Goal: Task Accomplishment & Management: Complete application form

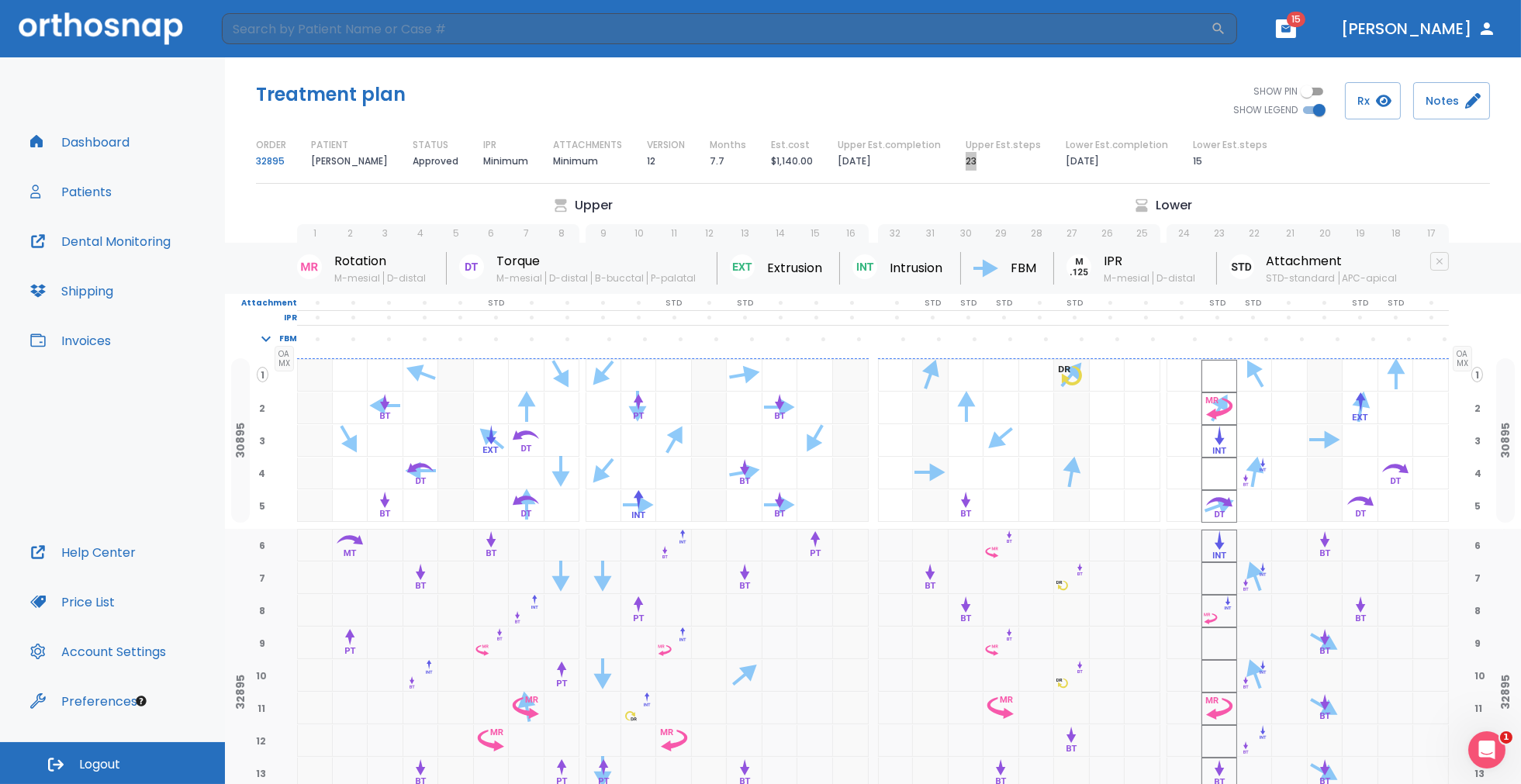
scroll to position [170, 0]
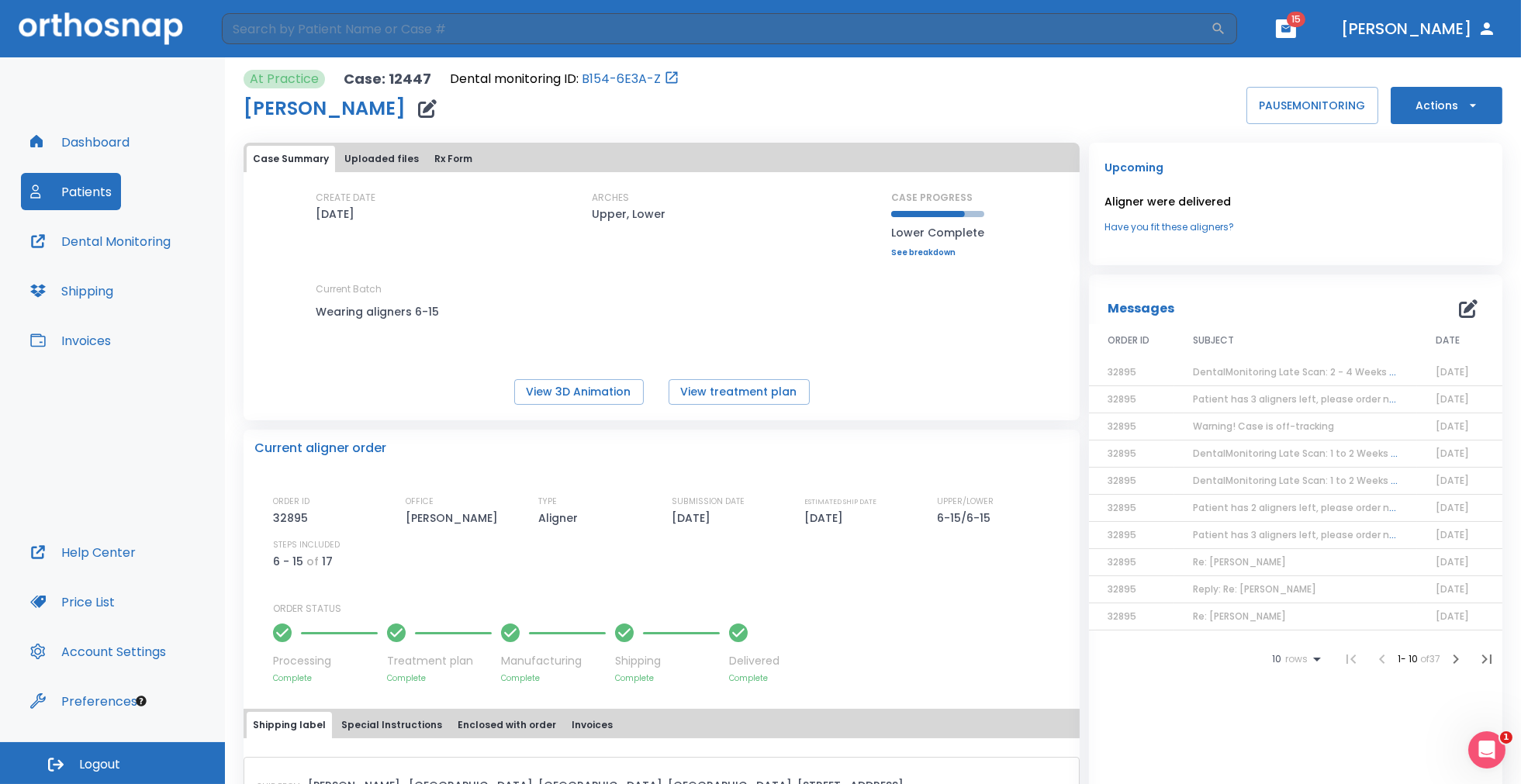
click at [1326, 370] on span "DentalMonitoring Late Scan: 2 - 4 Weeks Notification" at bounding box center [1318, 371] width 253 height 13
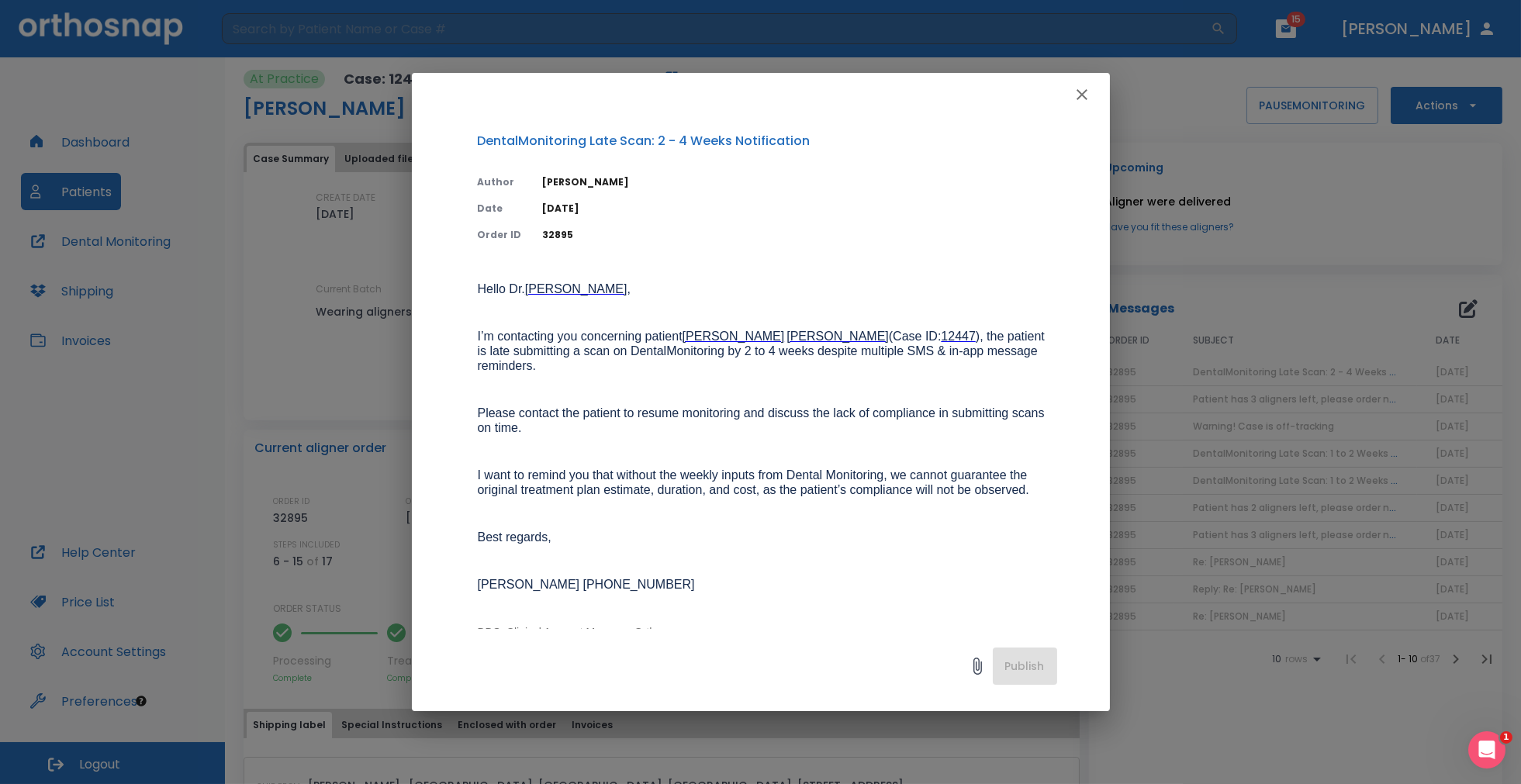
click at [824, 540] on p "Hello Dr. Himel , I’m contacting you concerning patient Daniel Palmer (Case ID:…" at bounding box center [767, 460] width 579 height 358
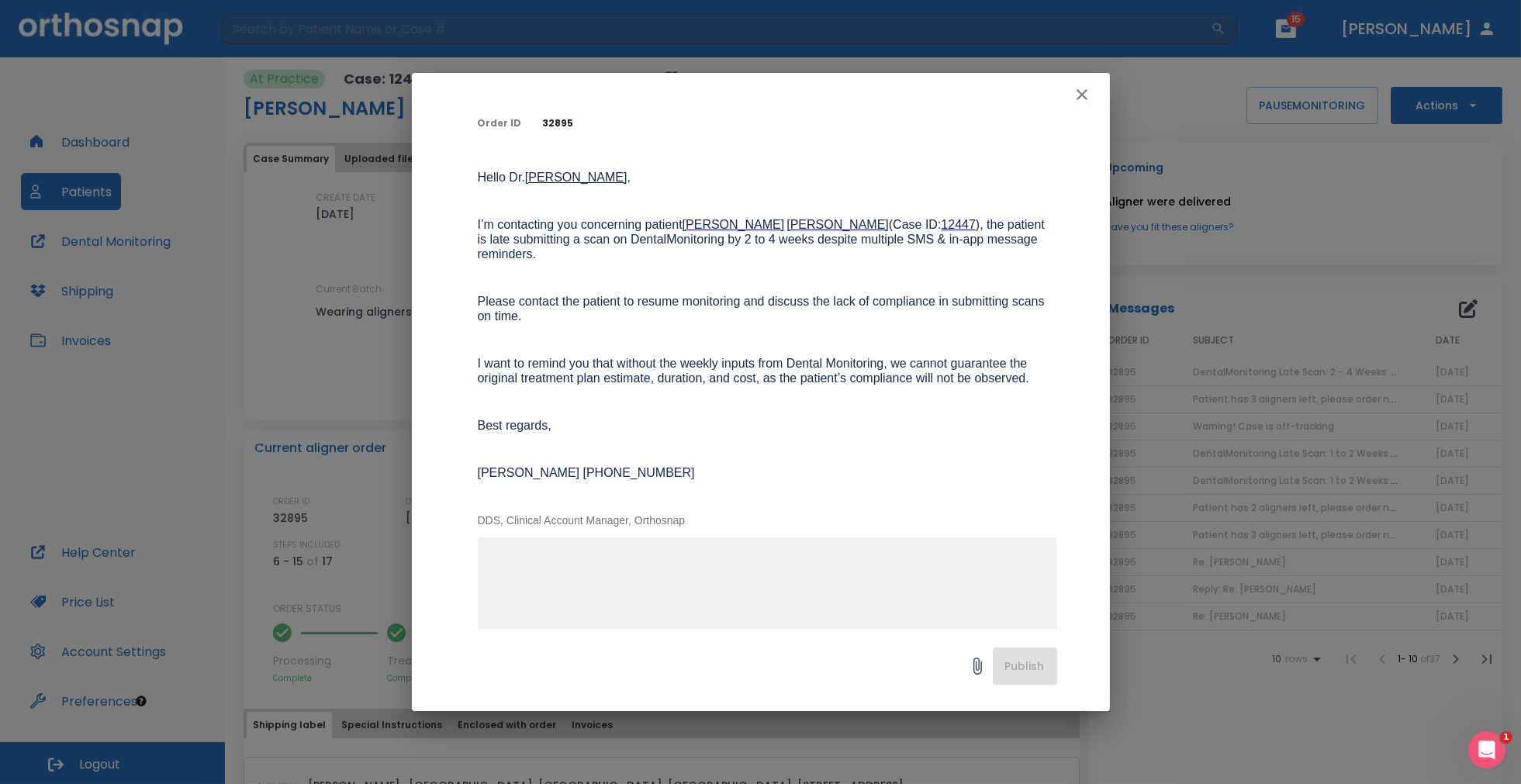
scroll to position [155, 0]
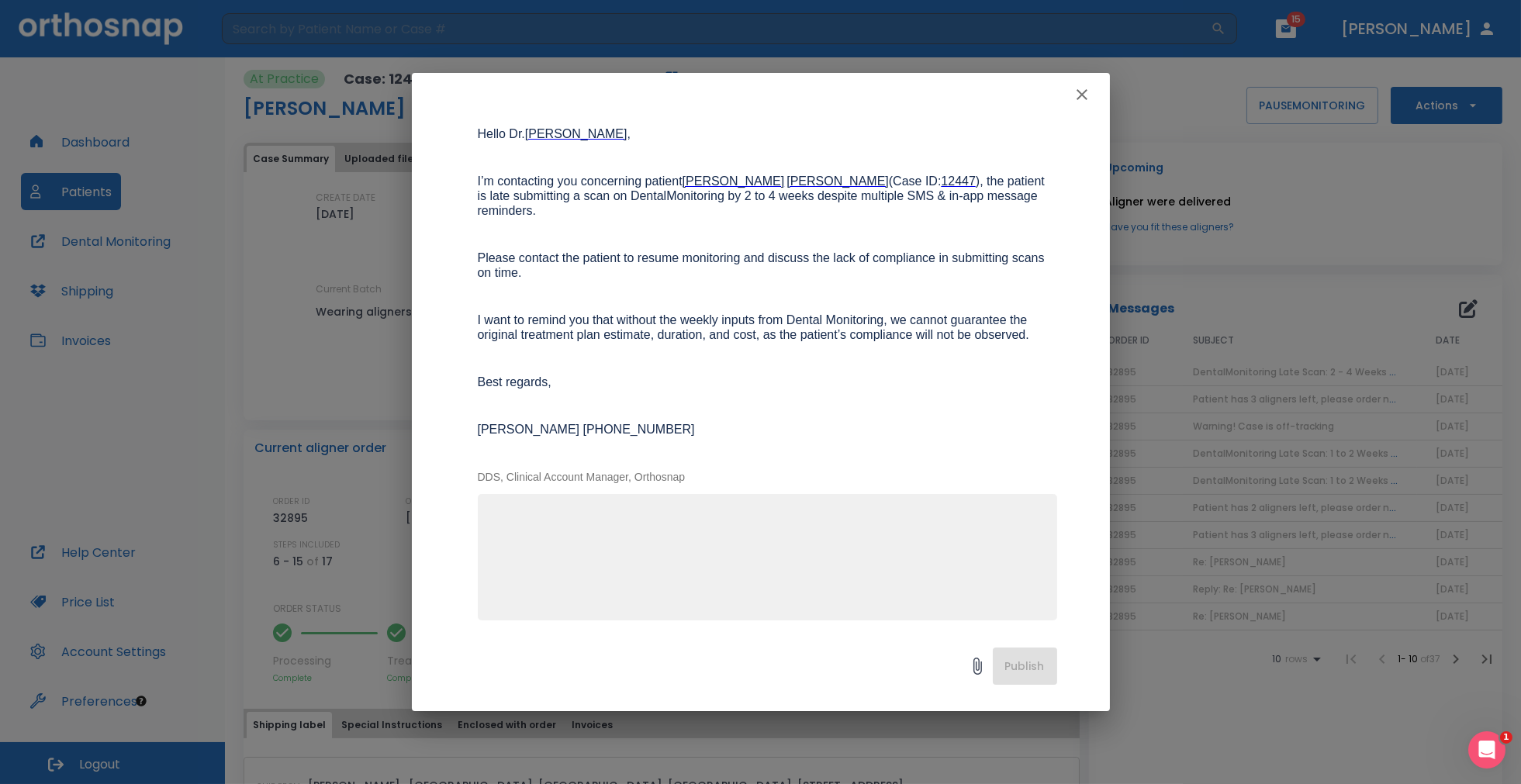
click at [765, 533] on textarea at bounding box center [767, 564] width 561 height 107
type textarea "H"
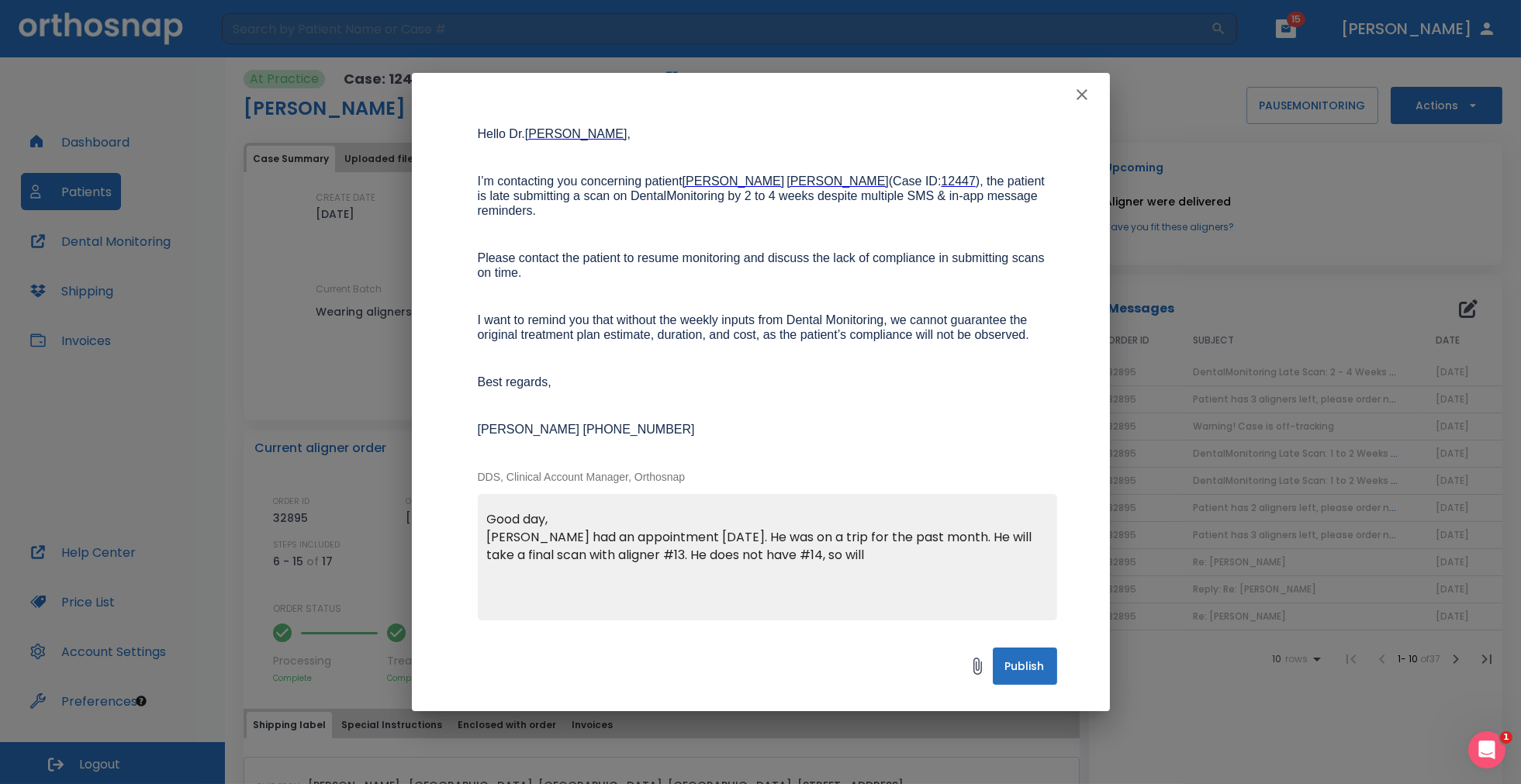
click at [645, 549] on textarea "Good day, Daniel had an appointment today. He was on a trip for the past month.…" at bounding box center [767, 564] width 561 height 107
click at [923, 547] on textarea "Good day, Daniel had an appointment today. He was on a trip for the past month.…" at bounding box center [767, 564] width 561 height 107
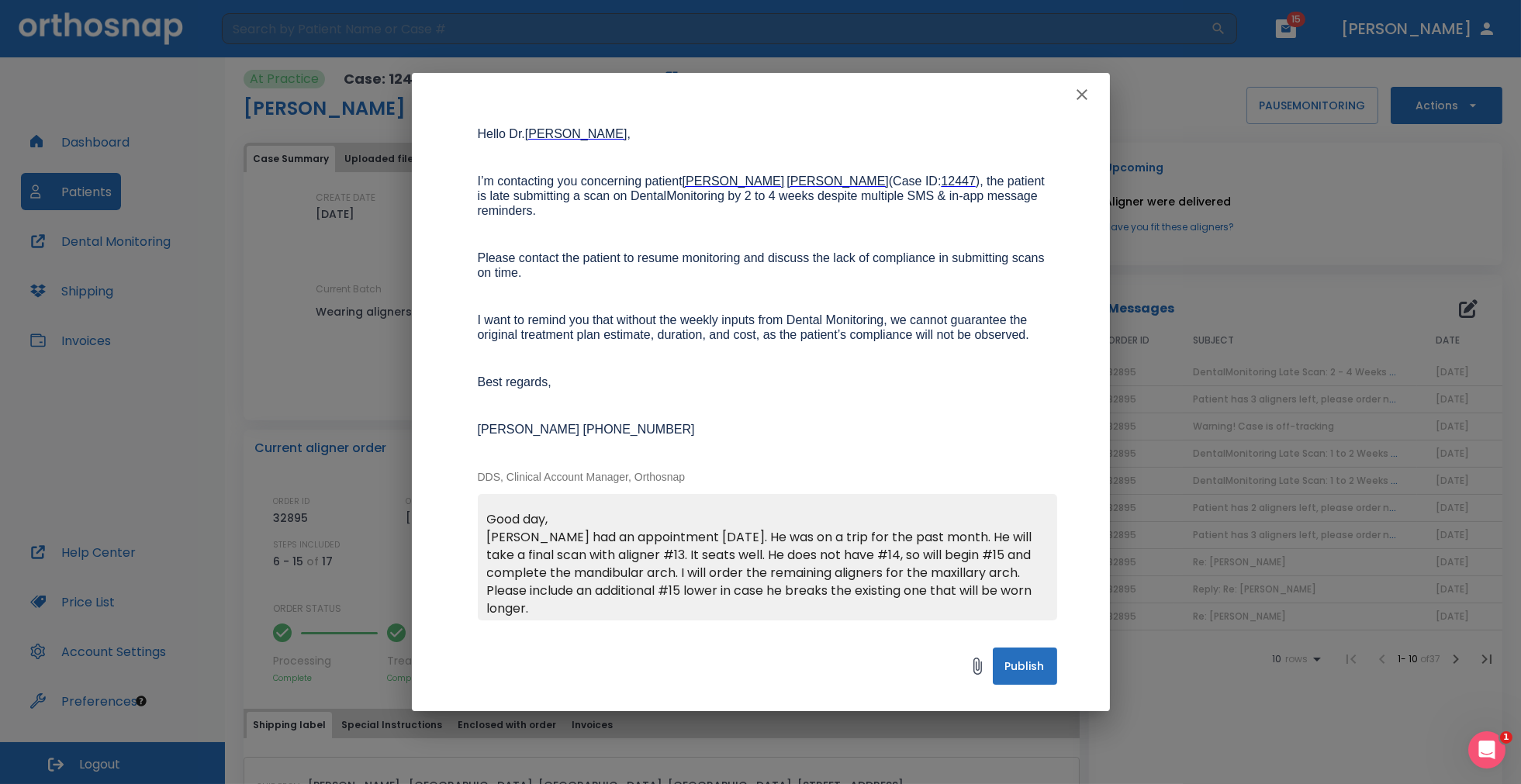
scroll to position [17, 0]
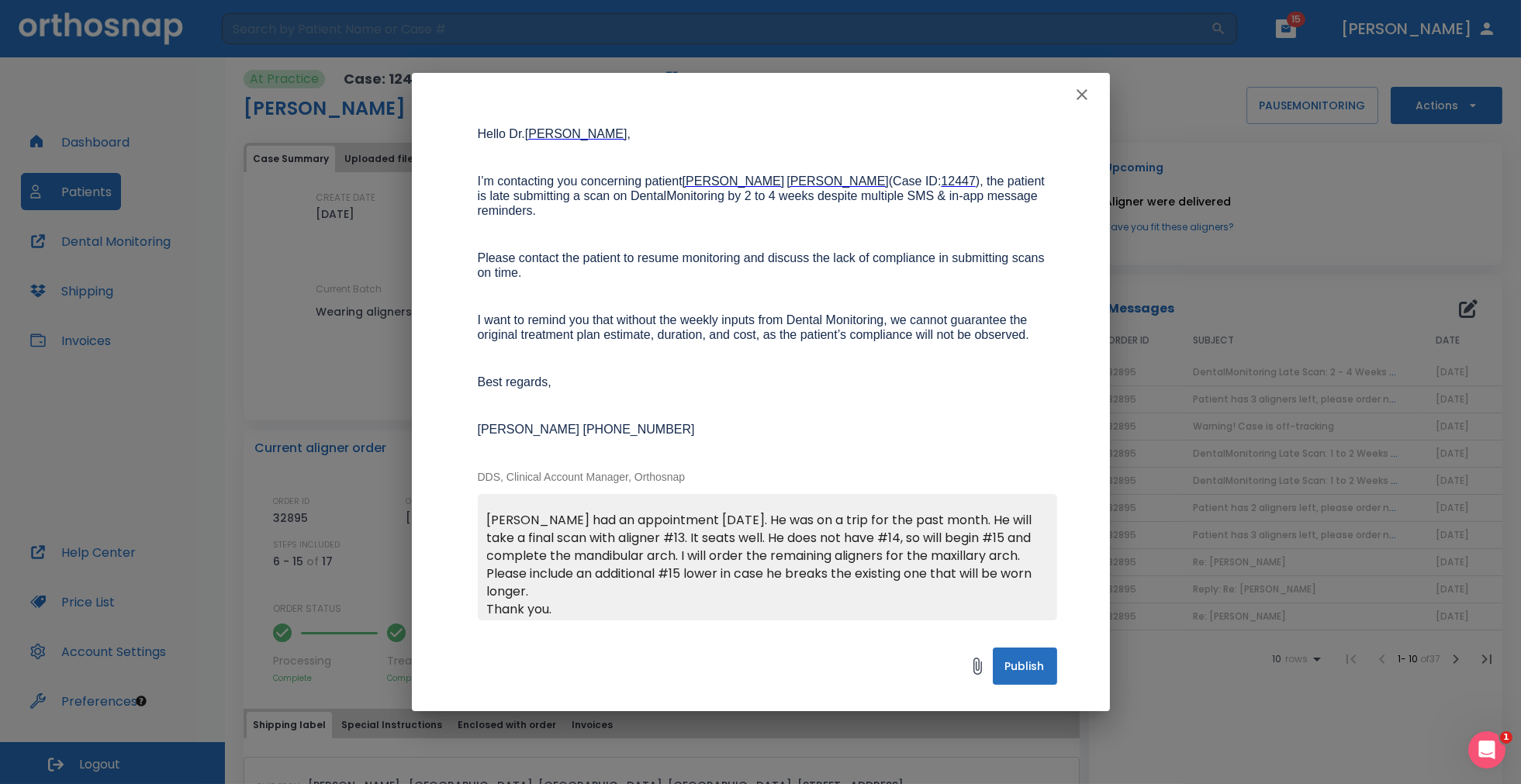
type textarea "Good day, Daniel had an appointment today. He was on a trip for the past month.…"
click at [1020, 669] on button "Publish" at bounding box center [1025, 666] width 65 height 37
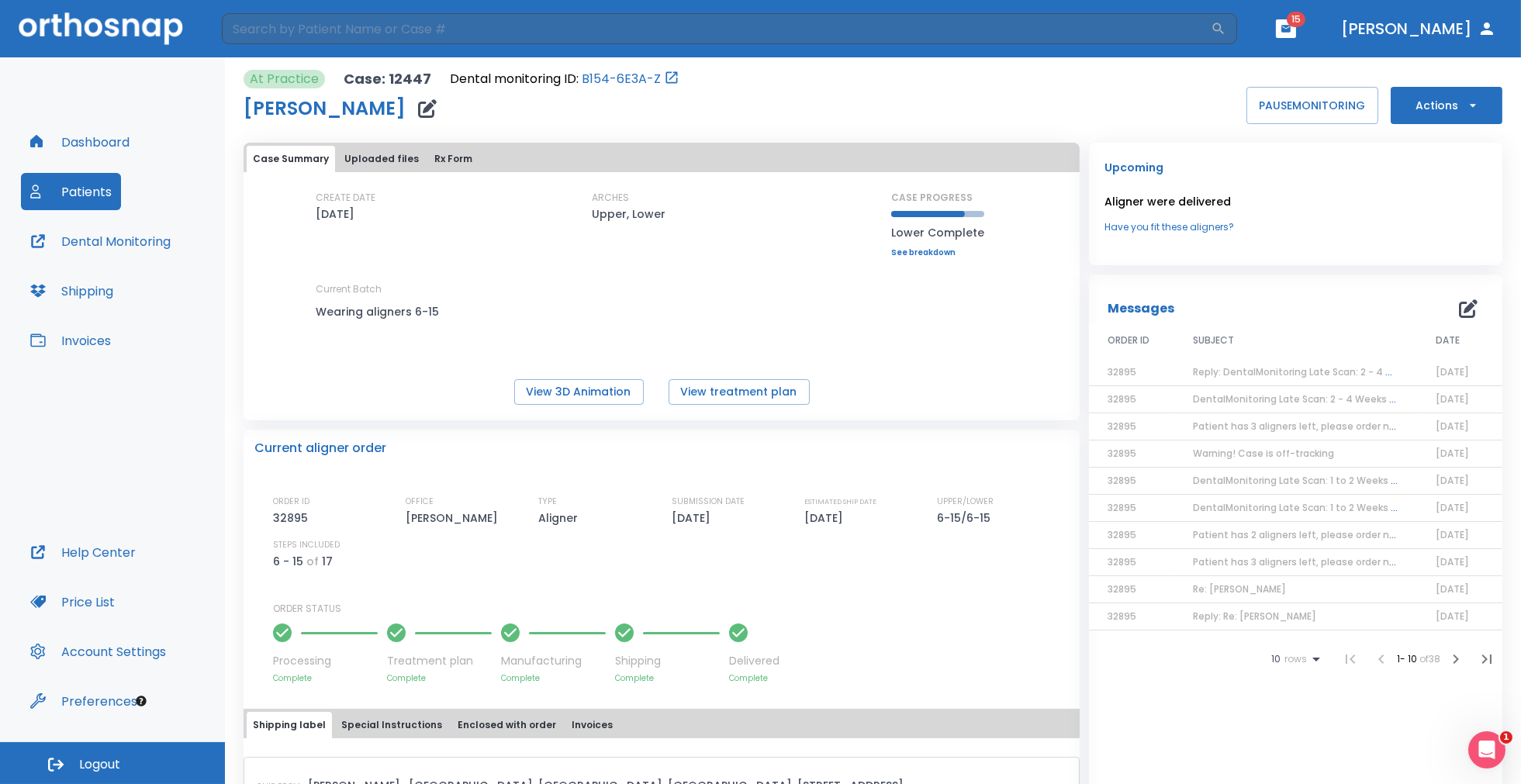
click at [648, 478] on div "Current aligner order ORDER ID 32895 OFFICE Donald Himel TYPE Aligner SUBMISSIO…" at bounding box center [661, 556] width 836 height 254
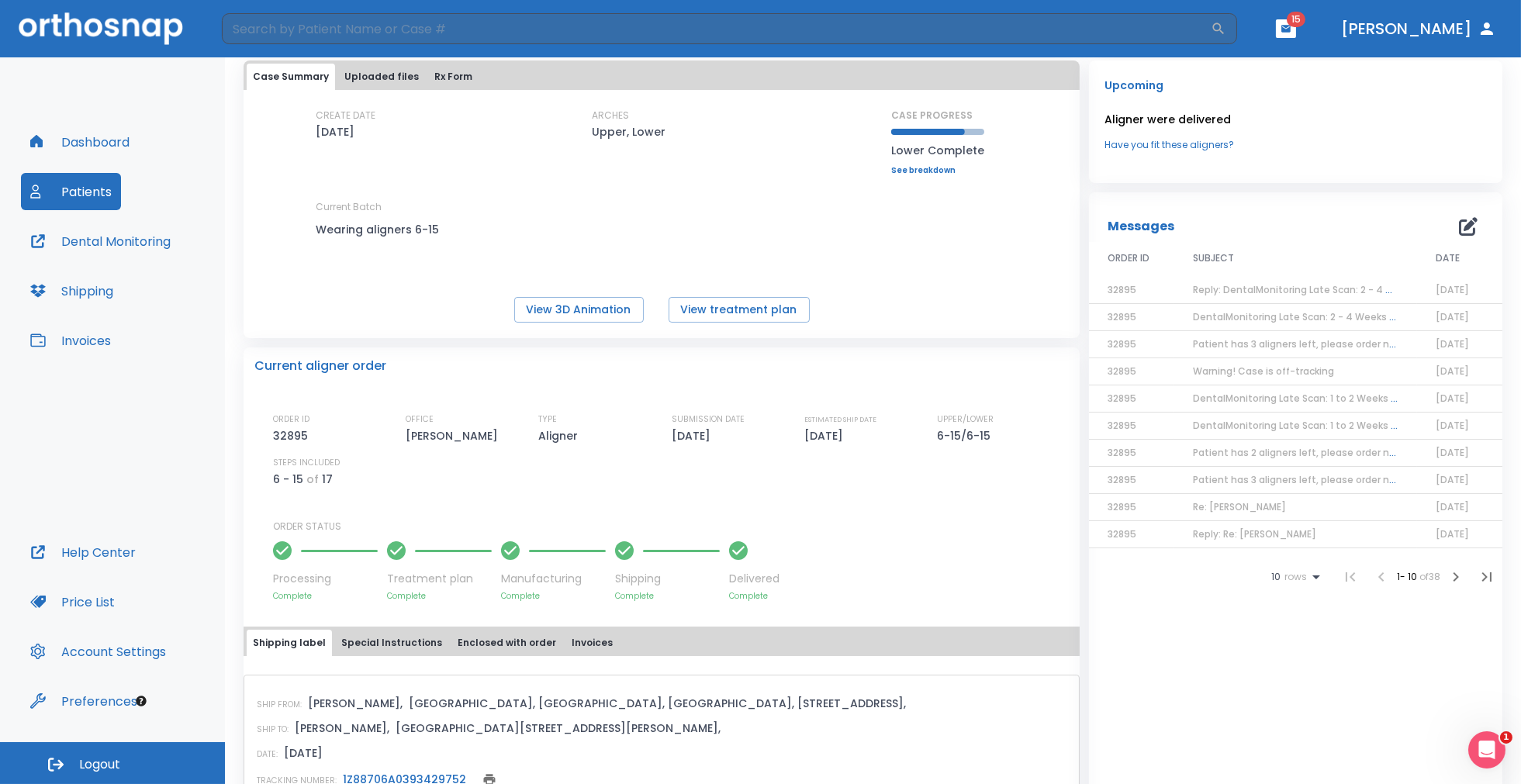
scroll to position [0, 0]
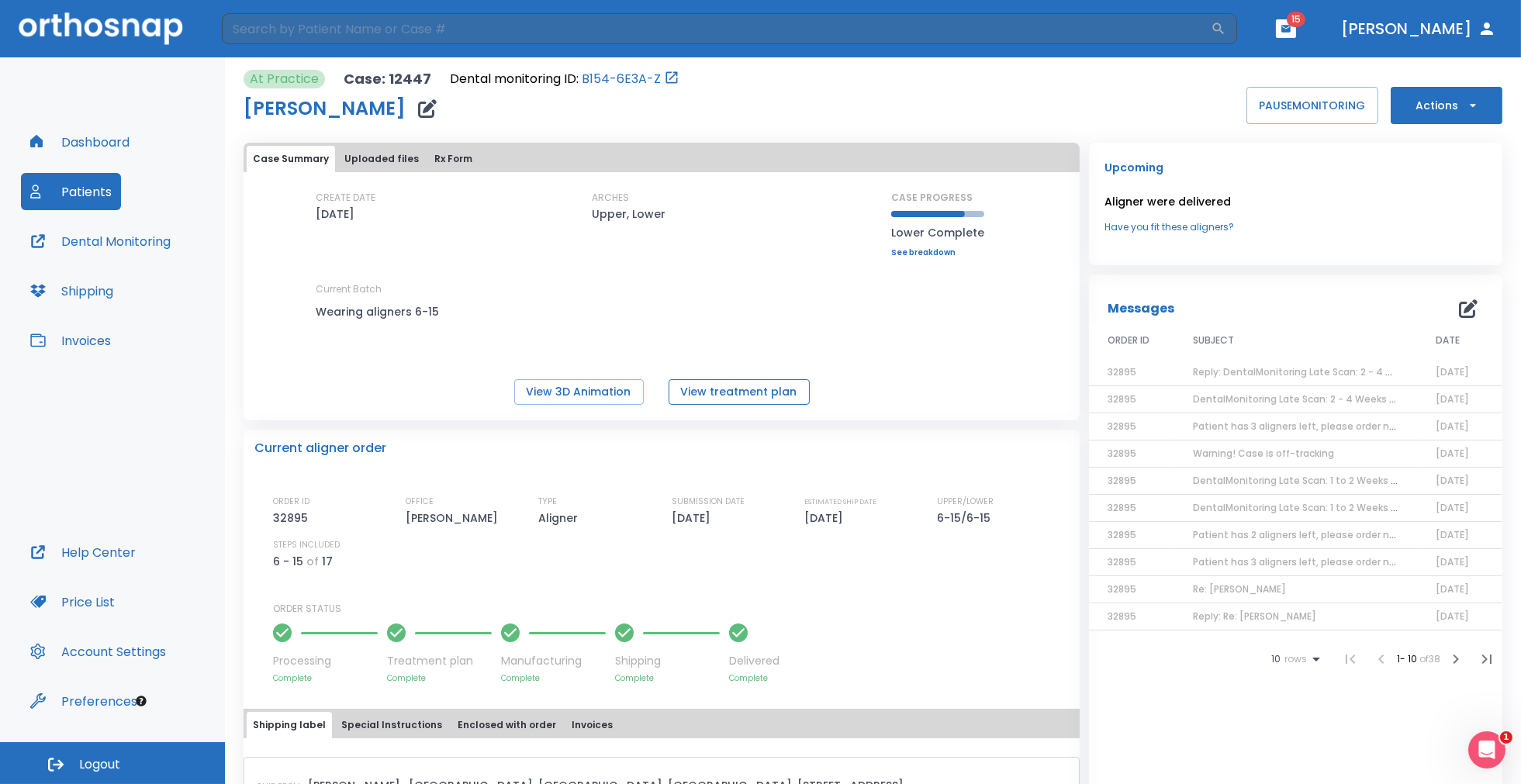
click at [727, 385] on button "View treatment plan" at bounding box center [739, 392] width 141 height 26
click at [1431, 103] on button "Actions" at bounding box center [1446, 106] width 111 height 37
click at [1428, 220] on p "Order Next Aligners" at bounding box center [1437, 227] width 87 height 14
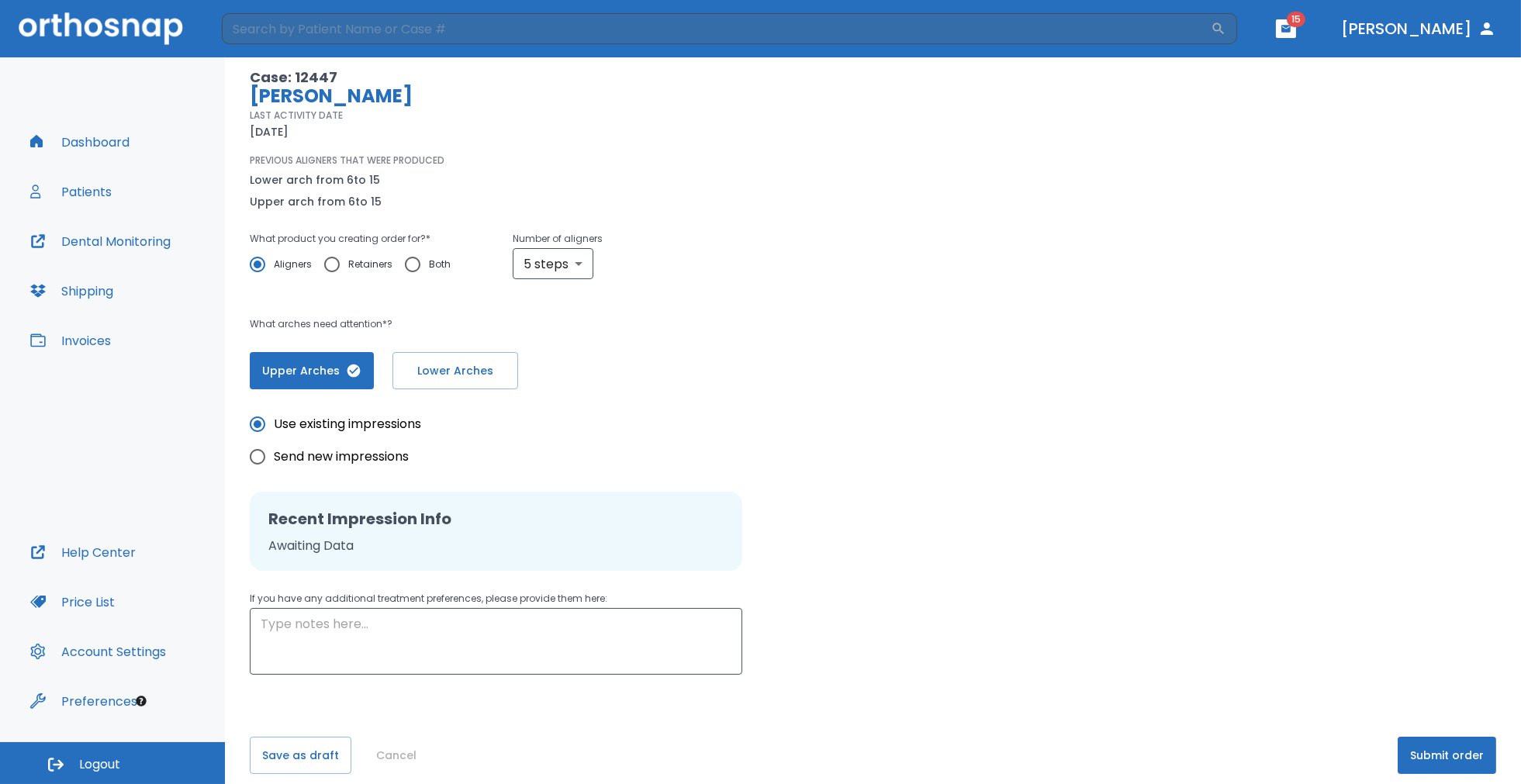
scroll to position [121, 0]
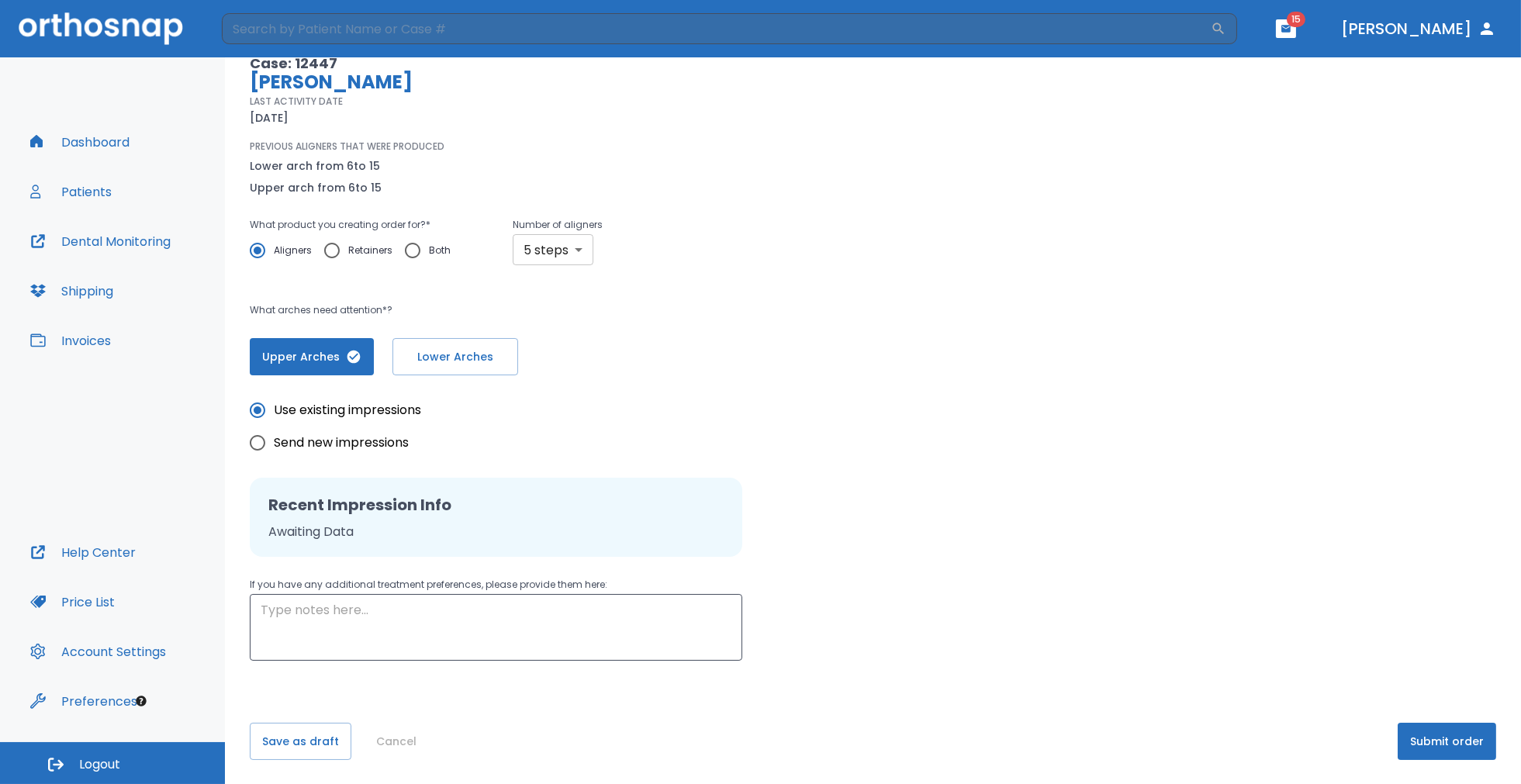
click at [571, 243] on body "​ 15 Dr. Himel Dashboard Patients Dental Monitoring Shipping Invoices Help Cent…" at bounding box center [760, 392] width 1521 height 784
click at [541, 398] on li "Custom" at bounding box center [550, 396] width 90 height 28
click at [581, 250] on body "​ 15 Dr. Himel Dashboard Patients Dental Monitoring Shipping Invoices Help Cent…" at bounding box center [760, 392] width 1521 height 784
click at [546, 375] on li "10 steps" at bounding box center [553, 368] width 90 height 28
type input "10"
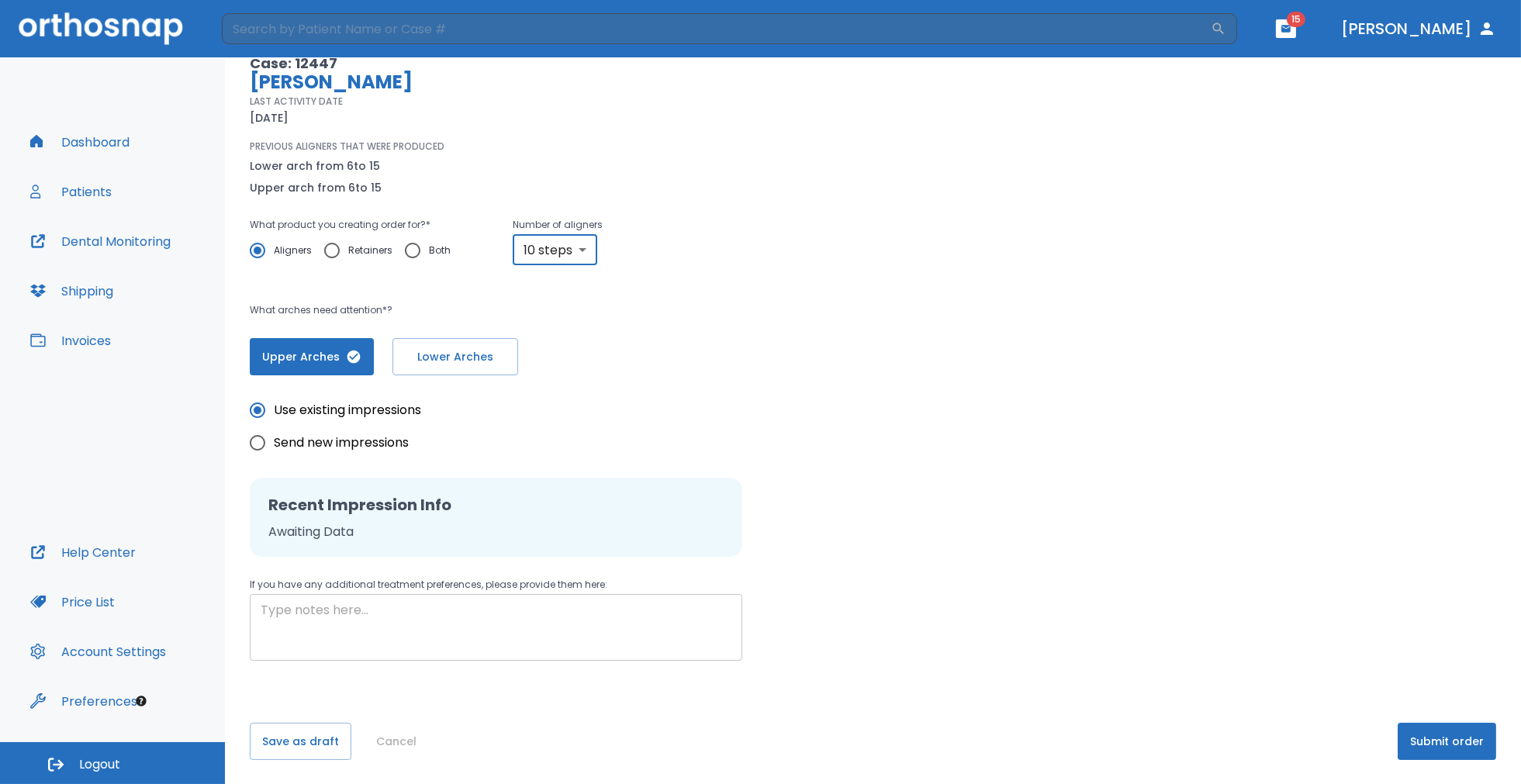
click at [326, 619] on textarea at bounding box center [496, 627] width 471 height 53
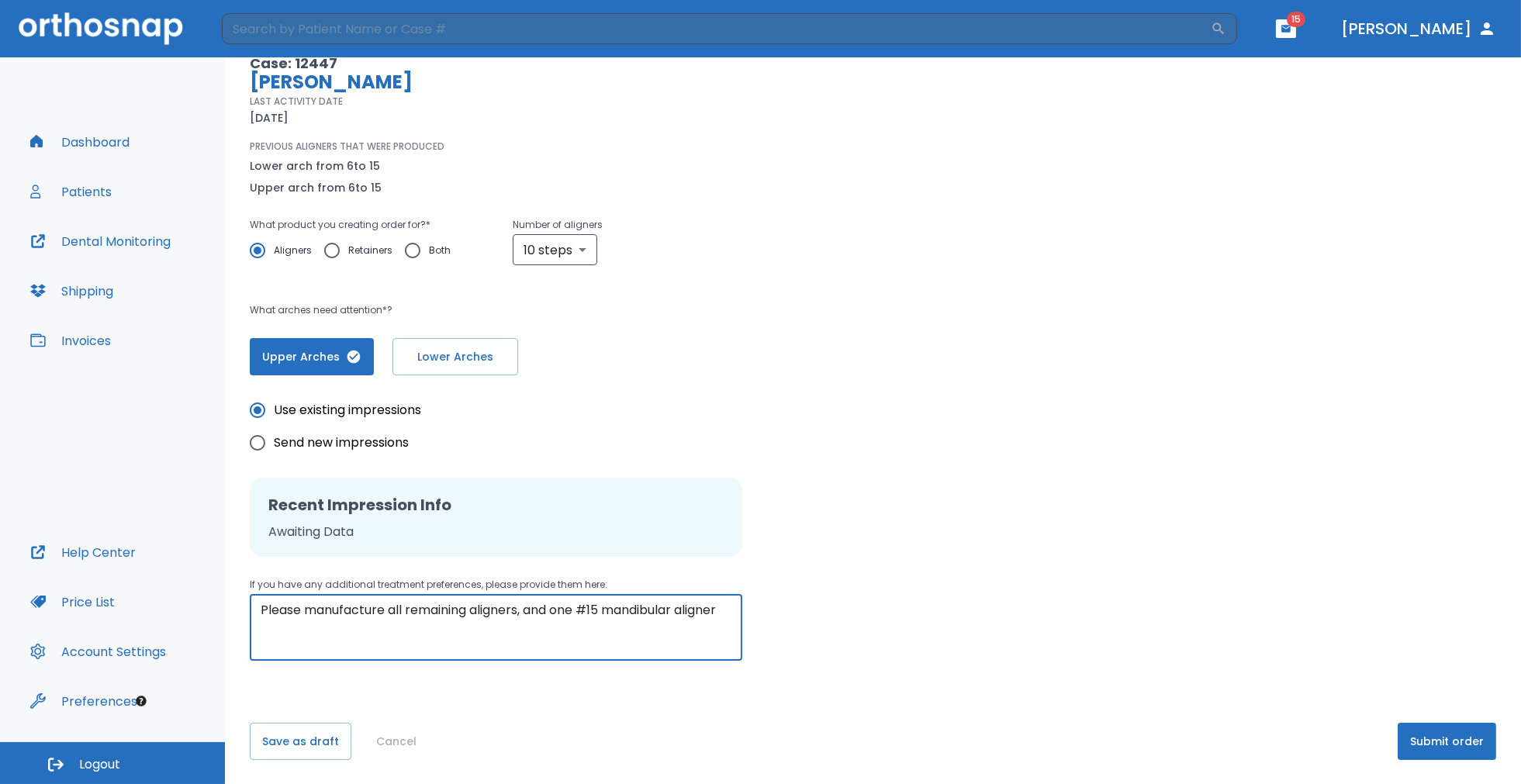
click at [586, 608] on textarea "Please manufacture all remaining aligners, and one #15 mandibular aligner" at bounding box center [496, 627] width 471 height 53
click at [407, 627] on textarea "Please manufacture all remaining aligners, and one additional #15 mandibular al…" at bounding box center [496, 627] width 471 height 53
type textarea "Please manufacture all remaining aligners, and one additional #15 mandibular al…"
click at [445, 349] on span "Lower Arches" at bounding box center [455, 357] width 93 height 16
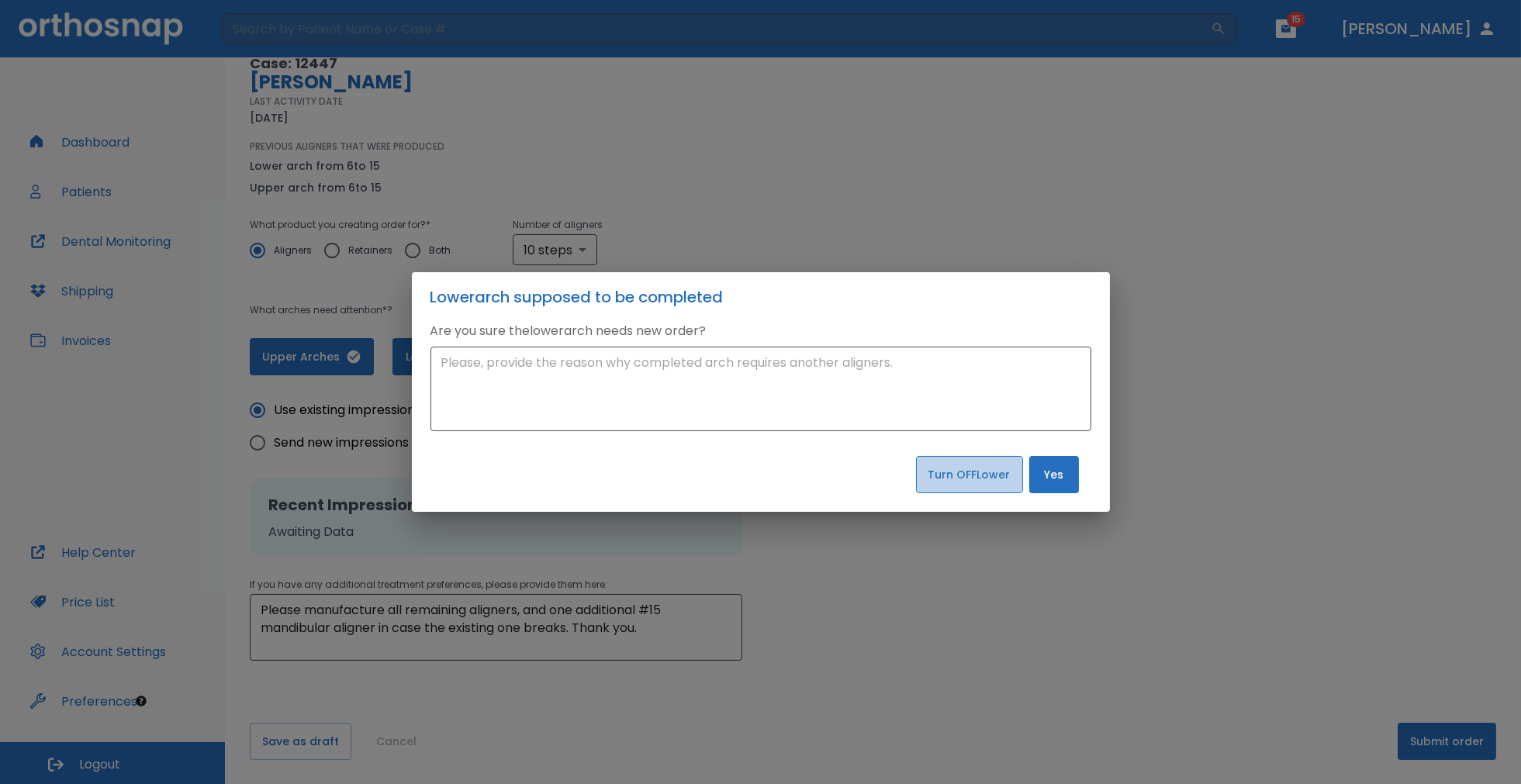
click at [972, 473] on button "Turn OFF Lower" at bounding box center [969, 474] width 107 height 37
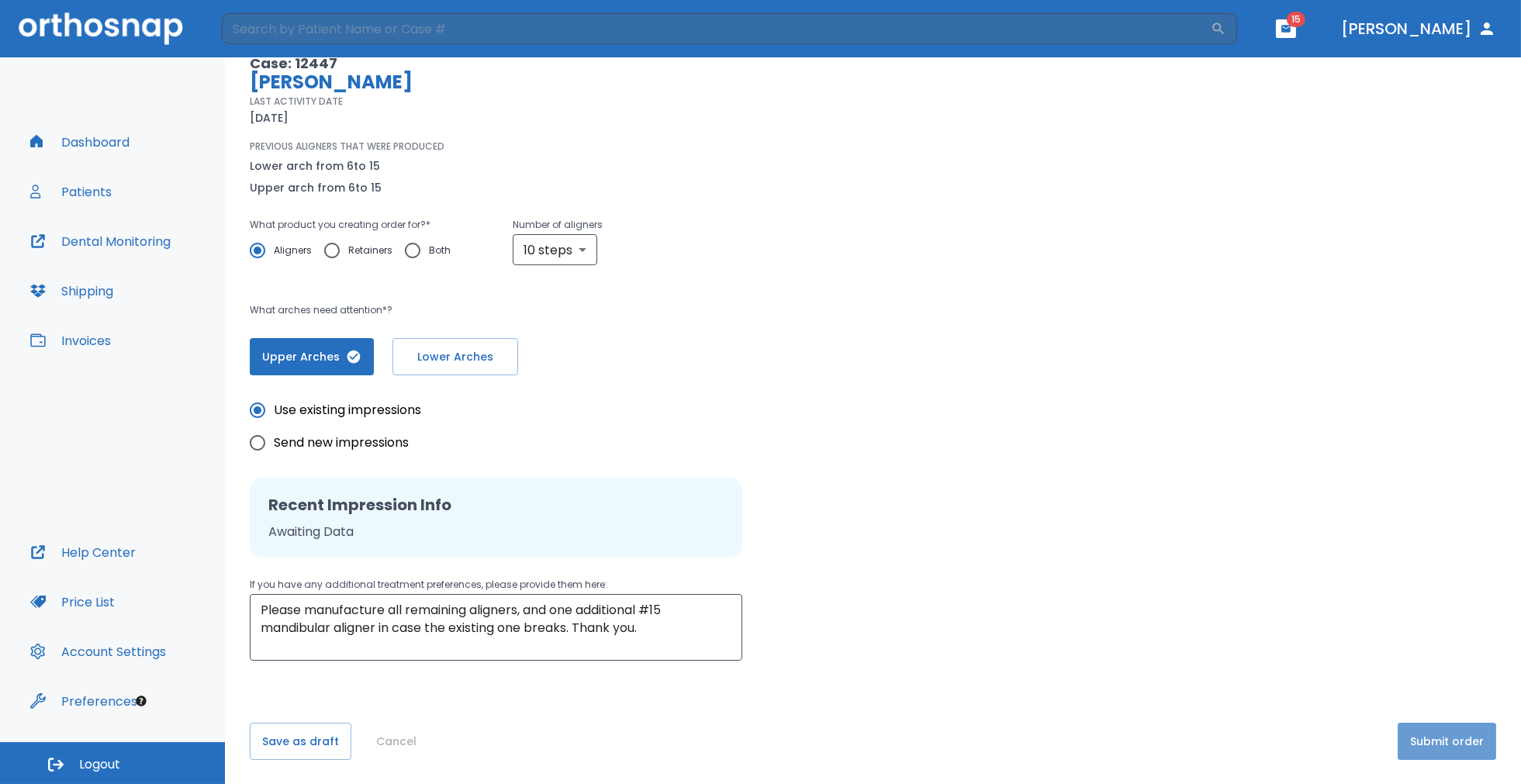
click at [1418, 741] on button "Submit order" at bounding box center [1447, 741] width 99 height 37
